Goal: Information Seeking & Learning: Learn about a topic

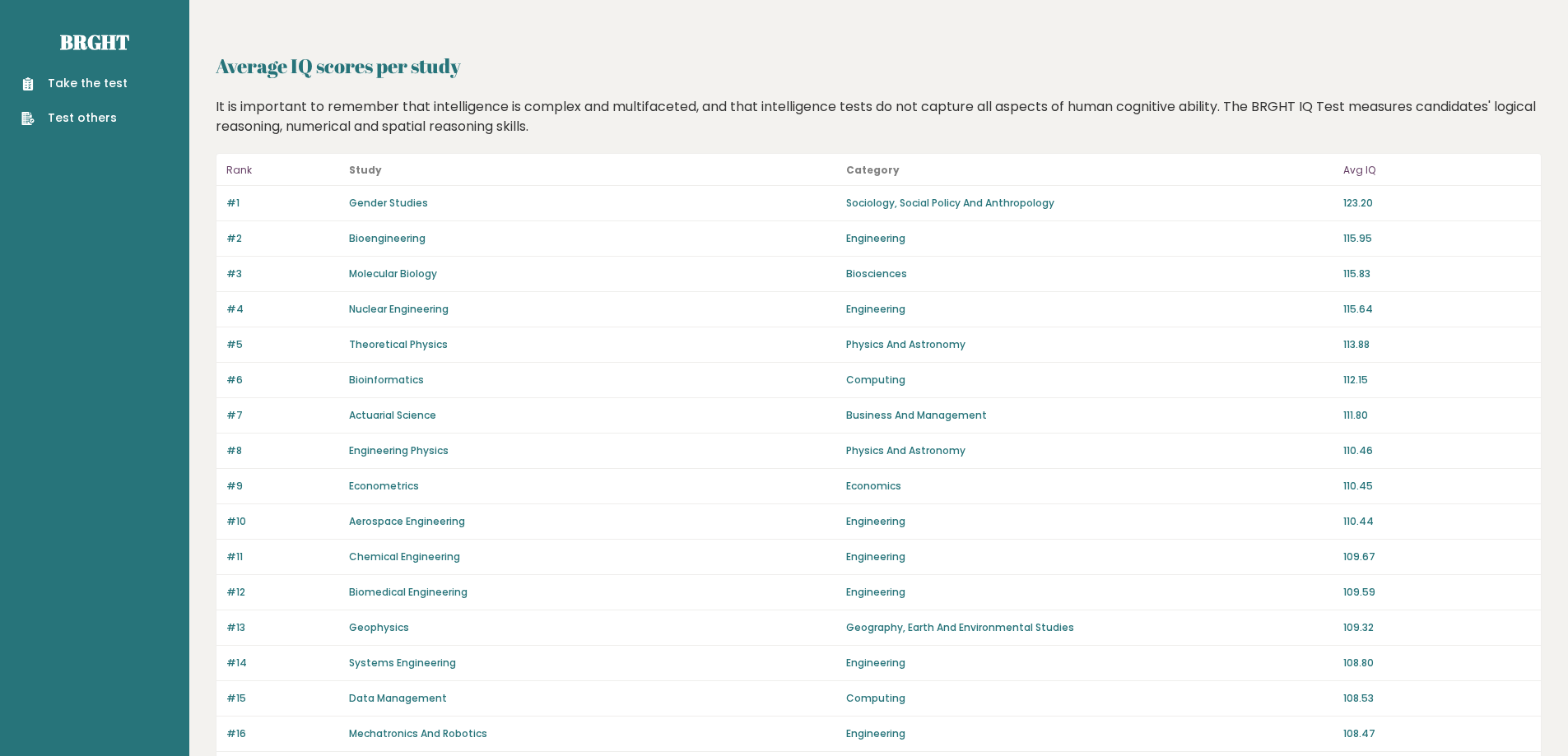
click at [366, 205] on link "Gender Studies" at bounding box center [388, 202] width 79 height 14
click at [373, 238] on link "Bioengineering" at bounding box center [387, 238] width 76 height 14
click at [858, 239] on p "Engineering" at bounding box center [1089, 239] width 487 height 15
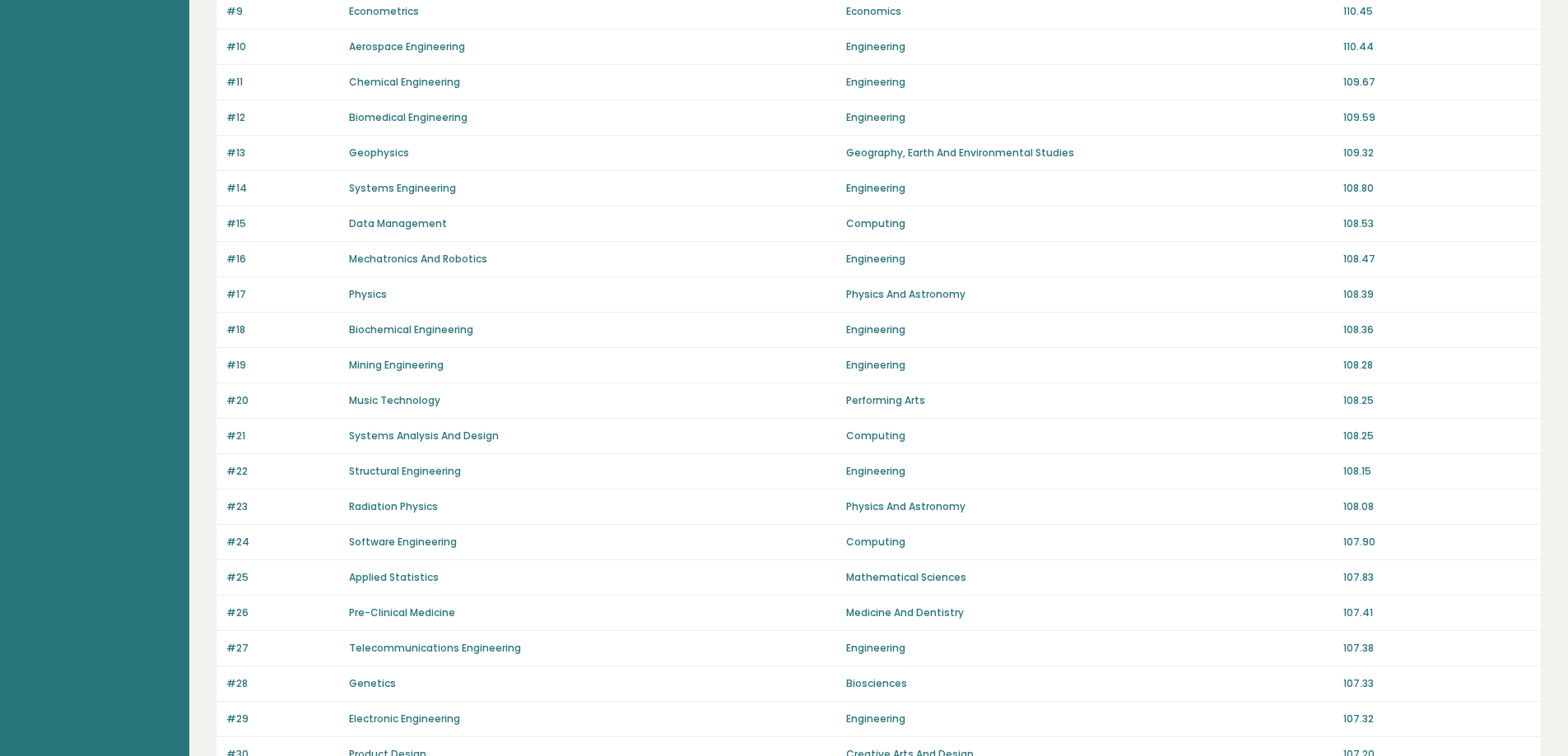
scroll to position [474, 0]
click at [410, 467] on link "Structural Engineering" at bounding box center [404, 472] width 112 height 14
